Goal: Navigation & Orientation: Find specific page/section

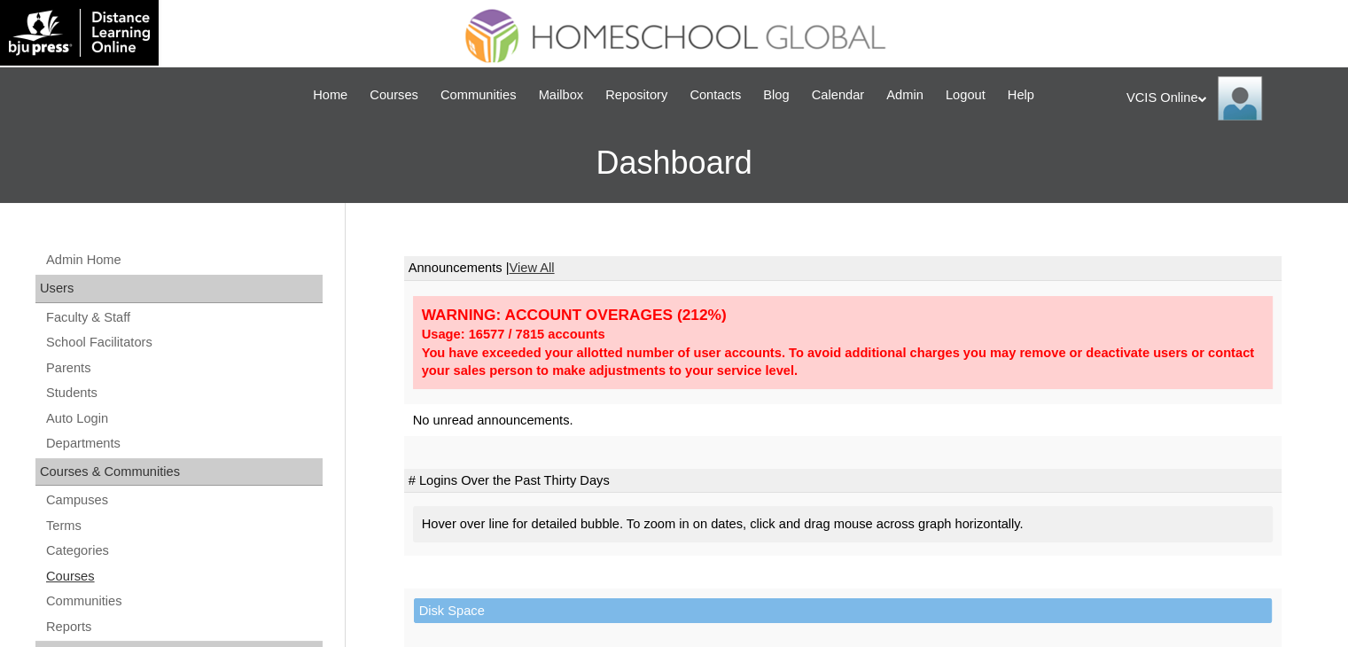
click at [83, 568] on link "Courses" at bounding box center [183, 576] width 278 height 22
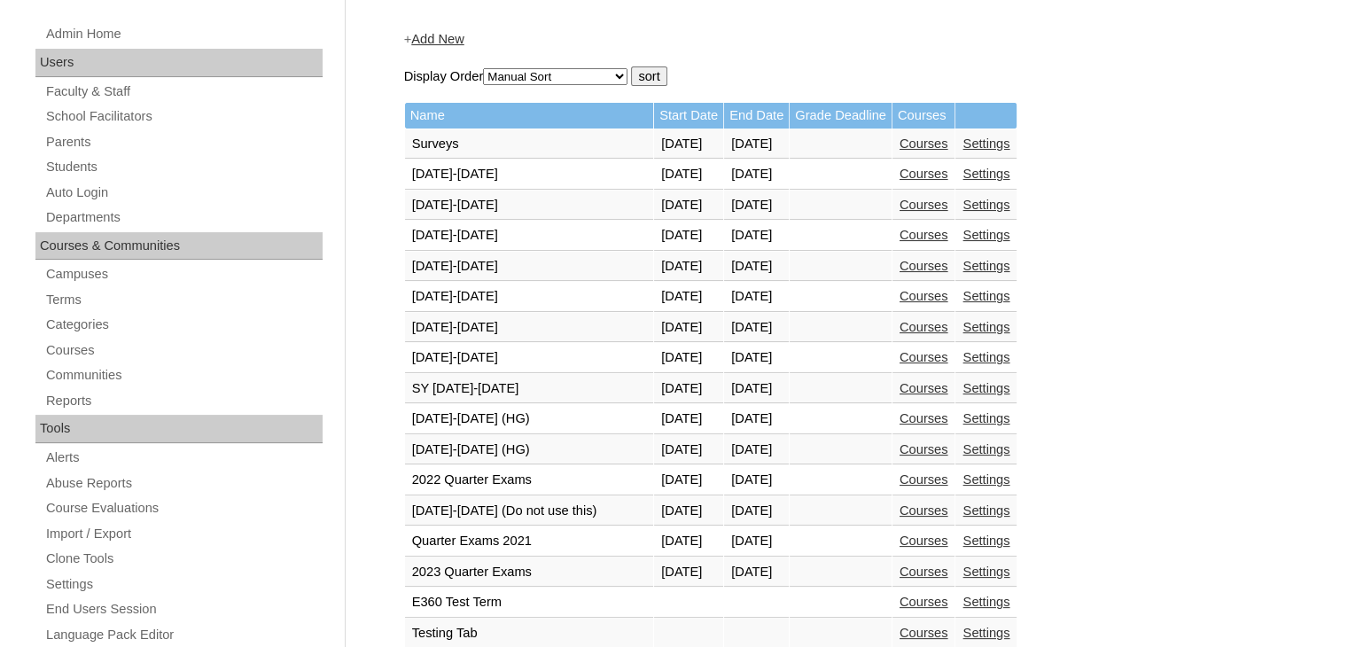
scroll to position [230, 0]
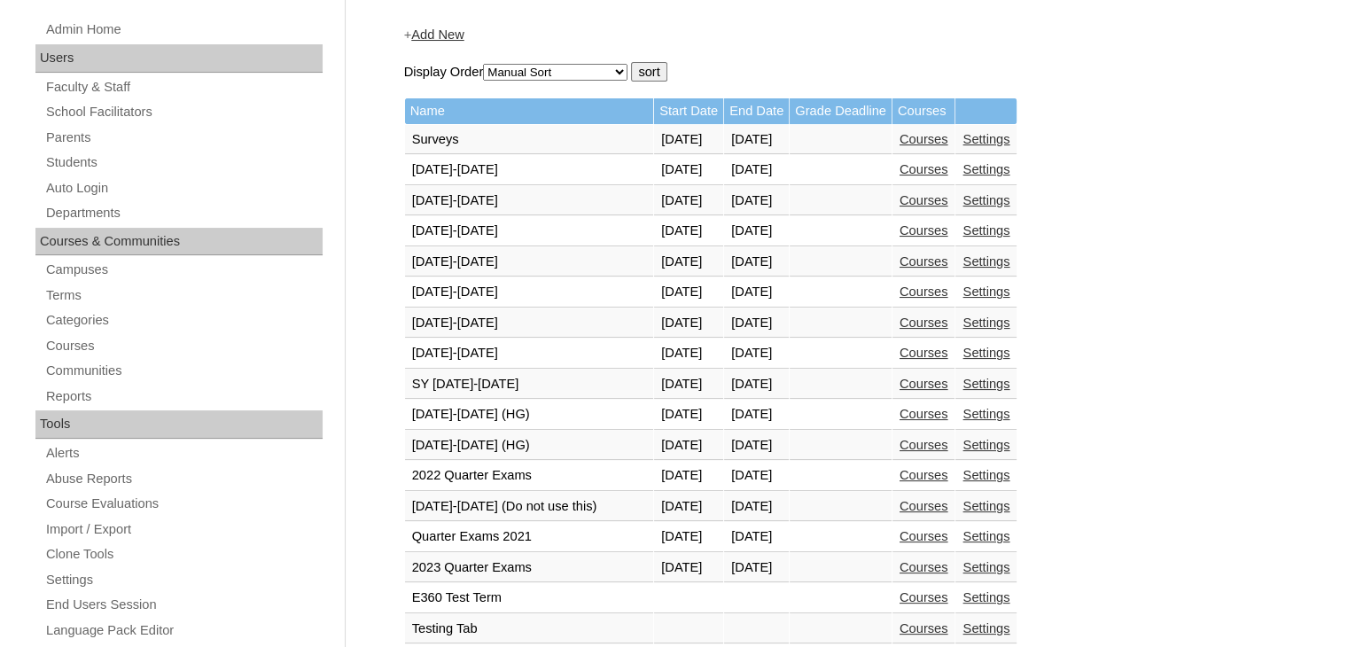
click at [948, 444] on link "Courses" at bounding box center [923, 445] width 49 height 14
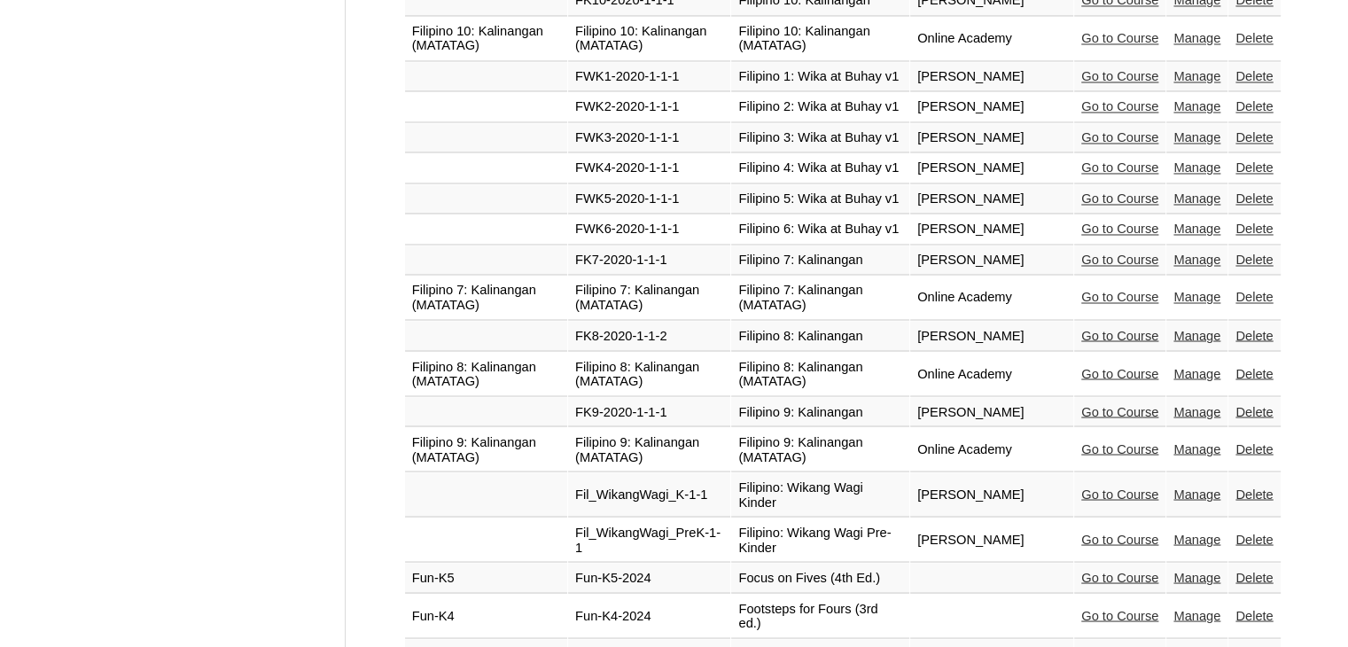
scroll to position [3044, 0]
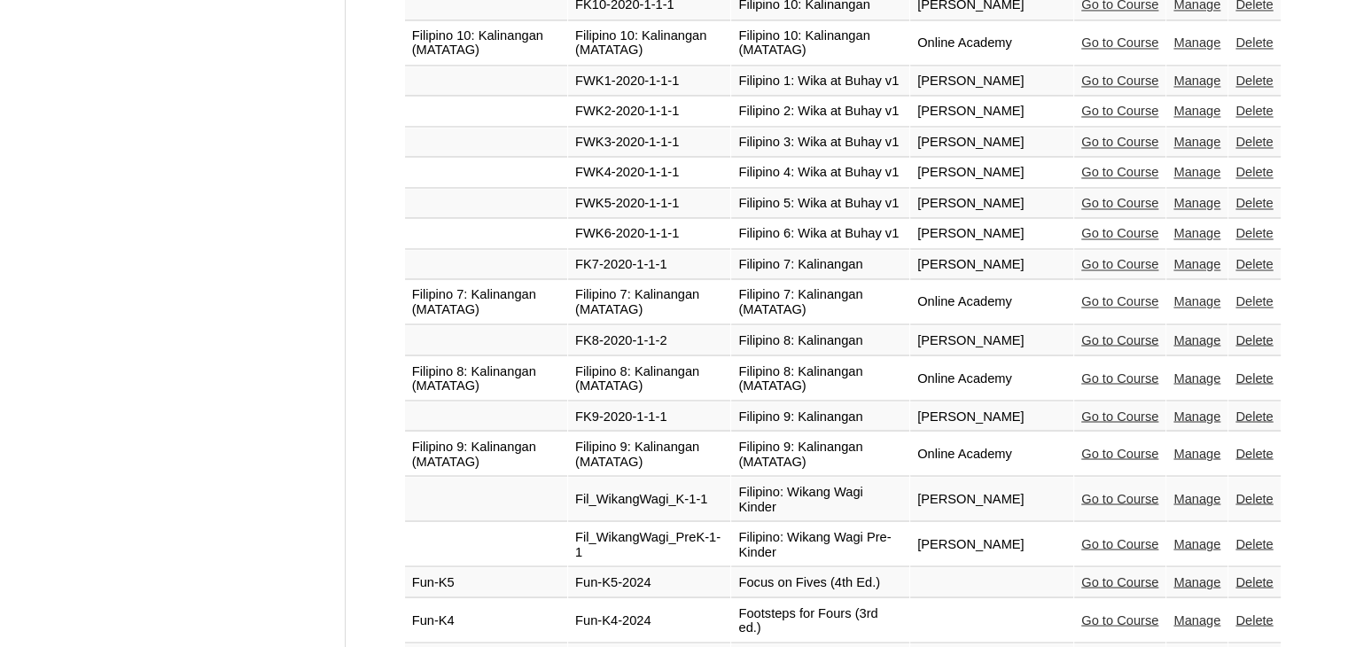
click at [1114, 294] on link "Go to Course" at bounding box center [1119, 301] width 77 height 14
